Goal: Use online tool/utility: Utilize a website feature to perform a specific function

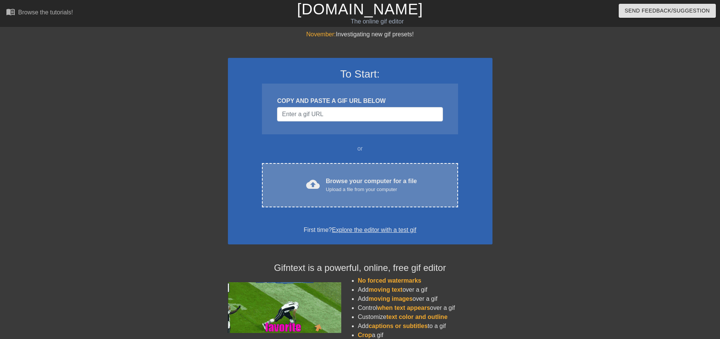
click at [354, 187] on div "Upload a file from your computer" at bounding box center [371, 190] width 91 height 8
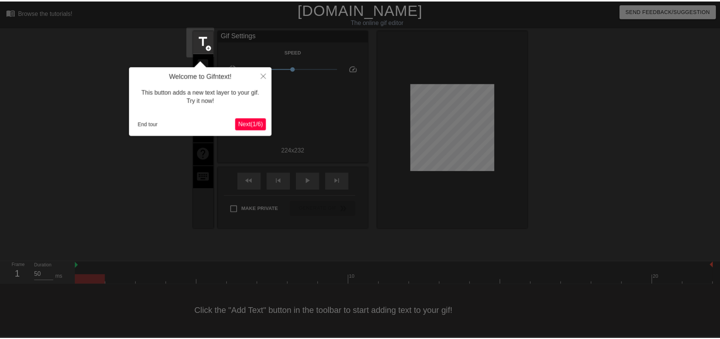
scroll to position [4, 0]
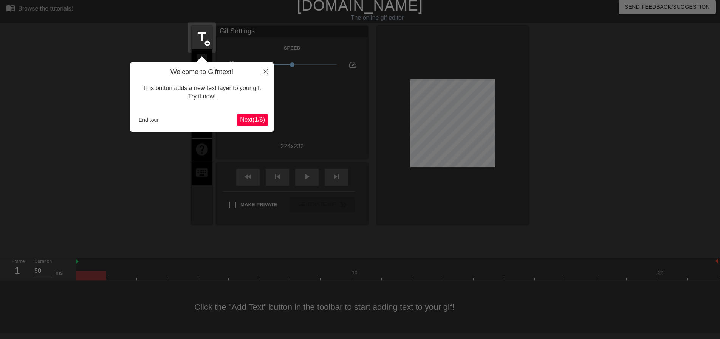
click at [258, 122] on span "Next ( 1 / 6 )" at bounding box center [252, 119] width 25 height 6
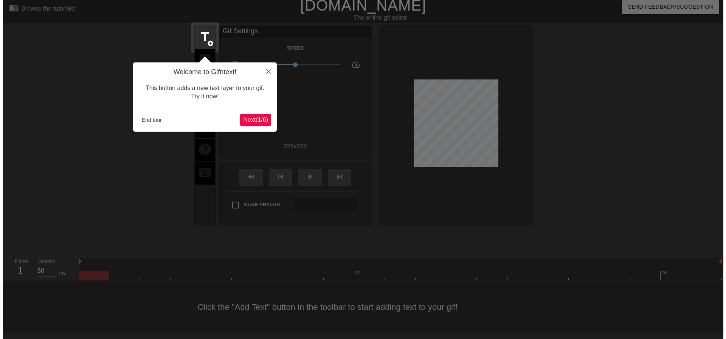
scroll to position [0, 0]
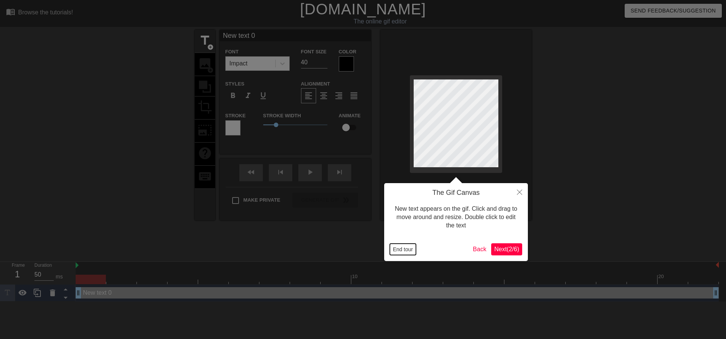
click at [398, 249] on button "End tour" at bounding box center [403, 249] width 26 height 11
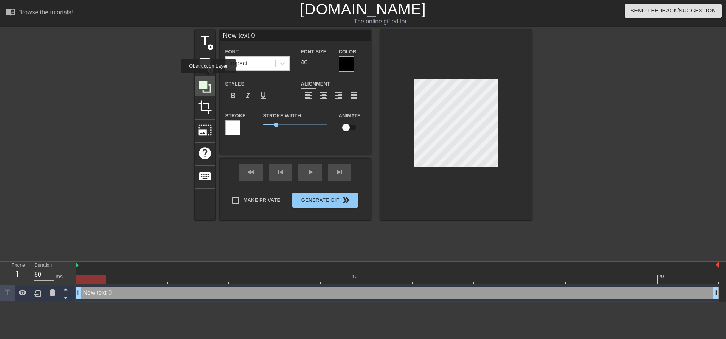
click at [208, 78] on div at bounding box center [205, 86] width 20 height 20
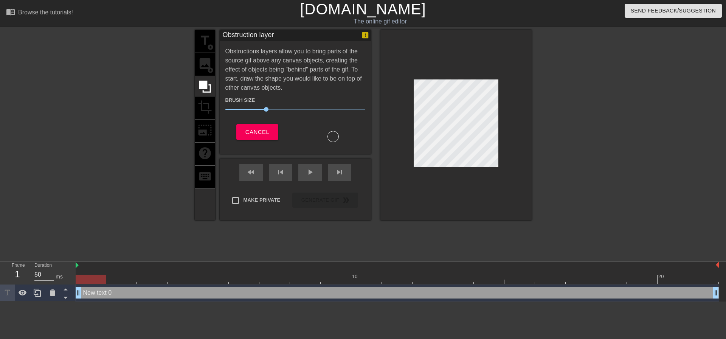
click at [208, 67] on div "title add_circle image add_circle crop photo_size_select_large help keyboard" at bounding box center [205, 125] width 20 height 190
click at [253, 115] on div "Brush Size 30" at bounding box center [295, 105] width 151 height 21
click at [257, 130] on span "Cancel" at bounding box center [257, 132] width 24 height 10
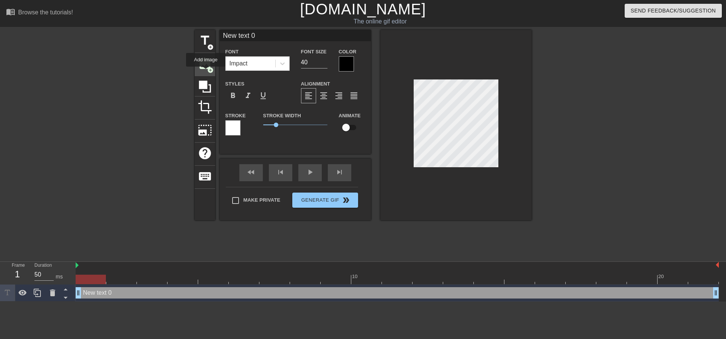
click at [206, 72] on div "image add_circle" at bounding box center [205, 64] width 20 height 23
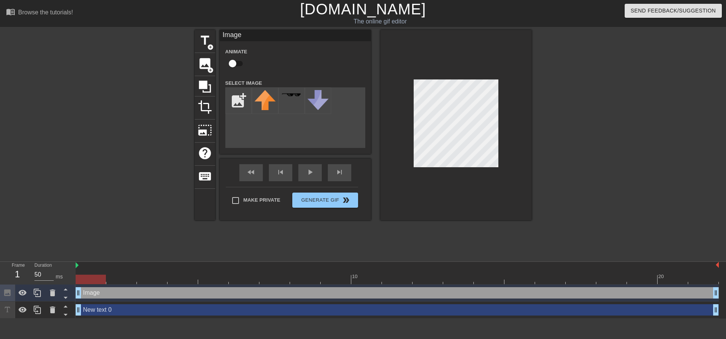
click at [237, 64] on input "checkbox" at bounding box center [232, 63] width 43 height 14
checkbox input "true"
click at [237, 92] on input "file" at bounding box center [239, 101] width 26 height 26
type input "C:\fakepath\pngtree-red-long-haired-santa-hat-png-image_2502195.jpg"
click at [264, 99] on img at bounding box center [264, 100] width 21 height 21
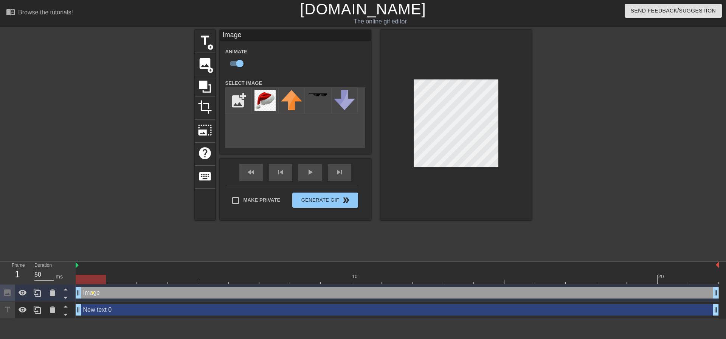
click at [449, 173] on div at bounding box center [455, 125] width 151 height 190
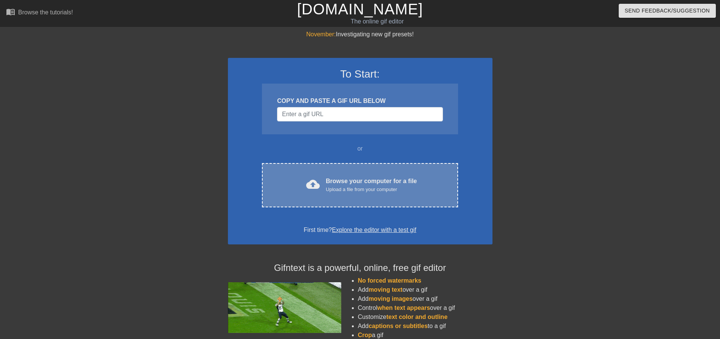
click at [331, 168] on div "cloud_upload Browse your computer for a file Upload a file from your computer C…" at bounding box center [360, 185] width 196 height 44
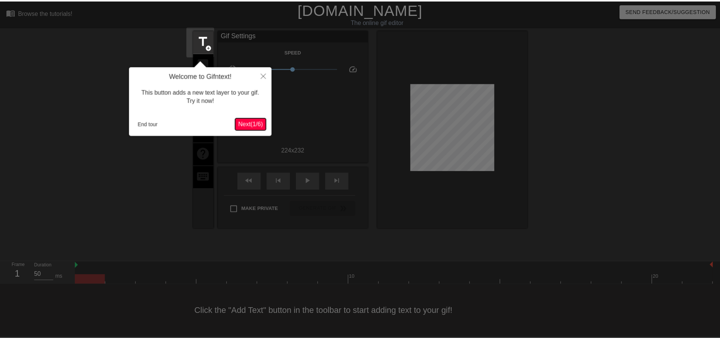
scroll to position [4, 0]
